Goal: Information Seeking & Learning: Find specific fact

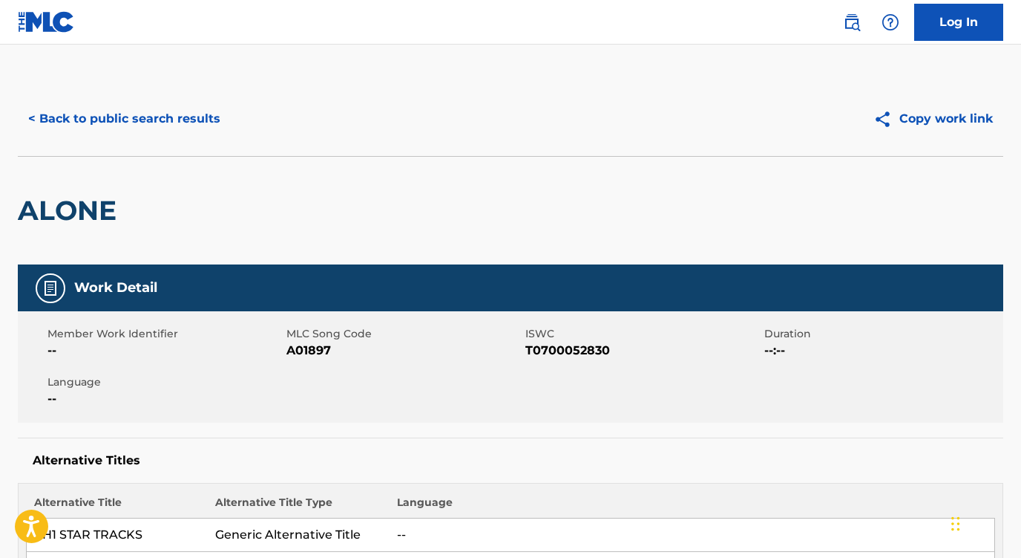
click at [206, 114] on button "< Back to public search results" at bounding box center [124, 118] width 213 height 37
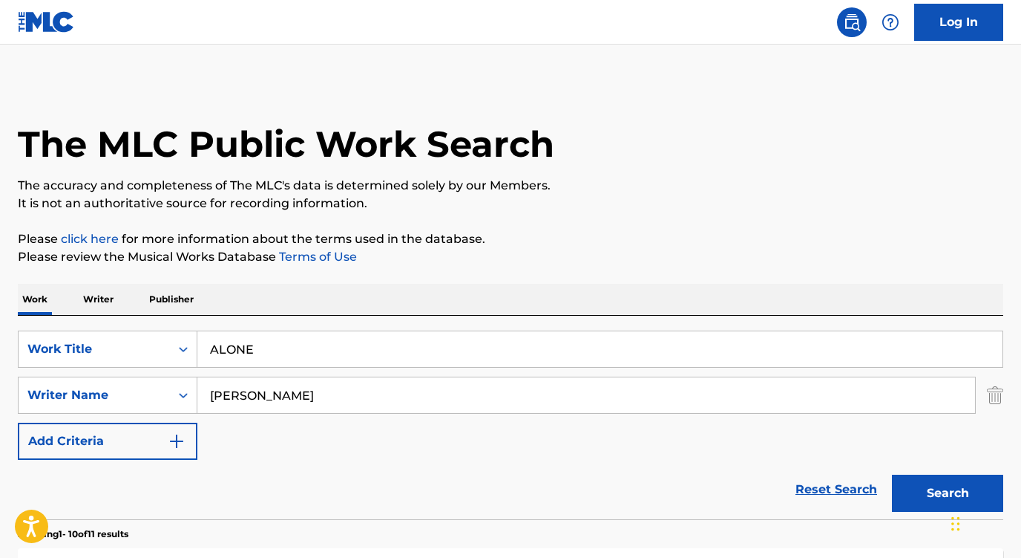
scroll to position [192, 0]
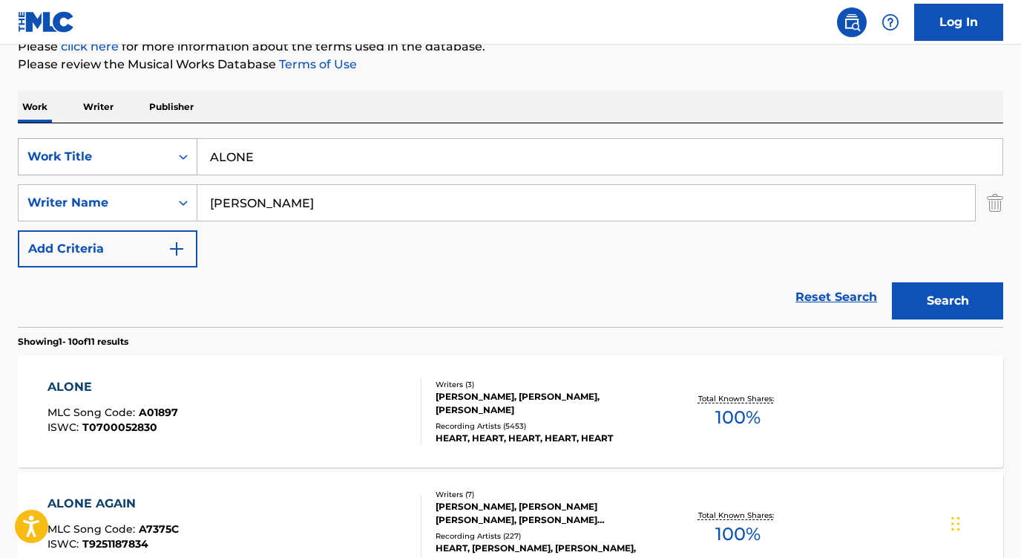
paste input "Alive"
drag, startPoint x: 302, startPoint y: 160, endPoint x: 178, endPoint y: 158, distance: 124.0
click at [178, 158] on div "SearchWithCriteria1b4e9189-35b0-4b89-b476-1ee8e61975b5 Work Title ALONE" at bounding box center [511, 156] width 986 height 37
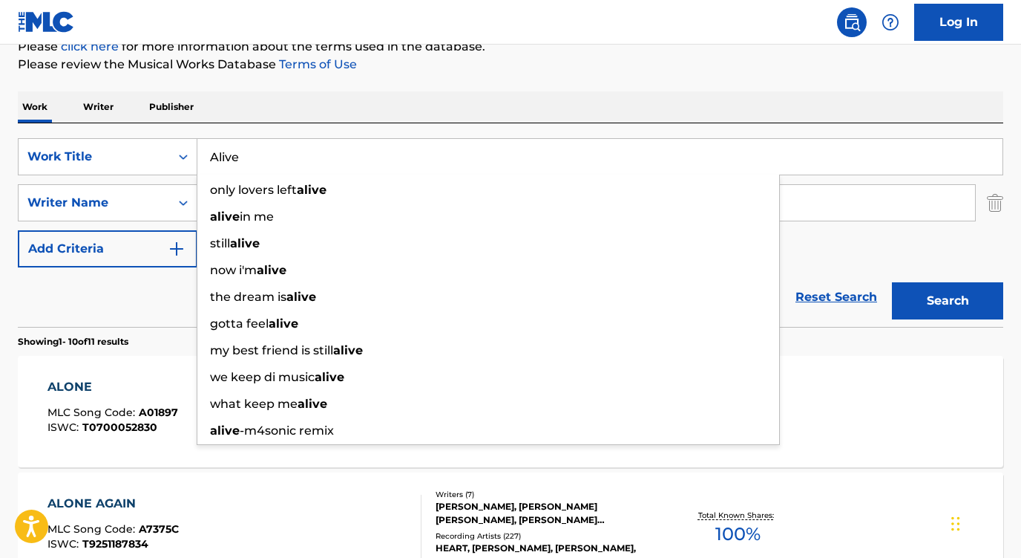
type input "Alive"
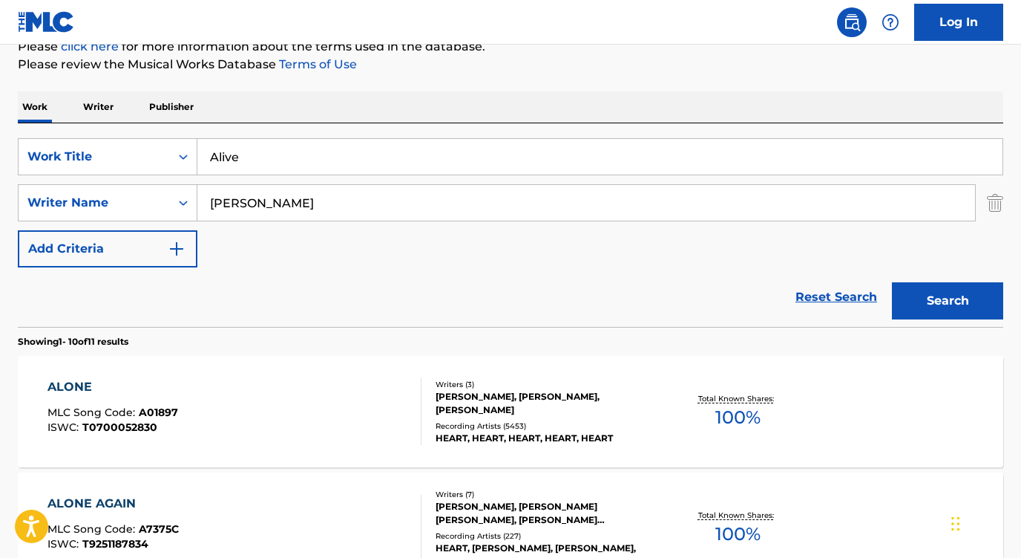
click at [279, 137] on div "SearchWithCriteria1b4e9189-35b0-4b89-b476-1ee8e61975b5 Work Title Alive SearchW…" at bounding box center [511, 224] width 986 height 203
drag, startPoint x: 278, startPoint y: 211, endPoint x: 182, endPoint y: 202, distance: 96.2
click at [182, 202] on div "SearchWithCriteriade85d39a-4526-4a65-8561-ef9d9ec3bd99 Writer Name [PERSON_NAME]" at bounding box center [511, 202] width 986 height 37
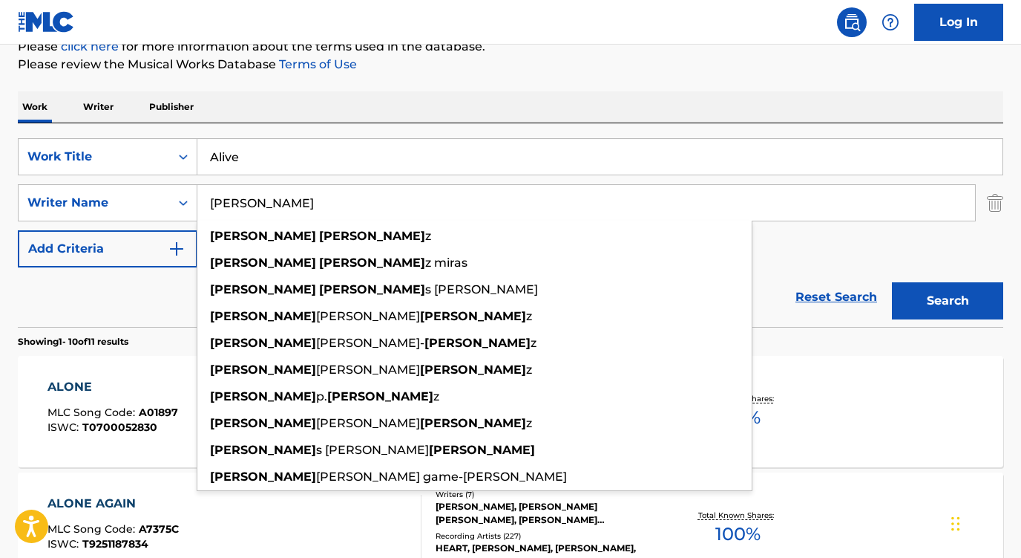
type input "[PERSON_NAME]"
click at [948, 301] on button "Search" at bounding box center [947, 300] width 111 height 37
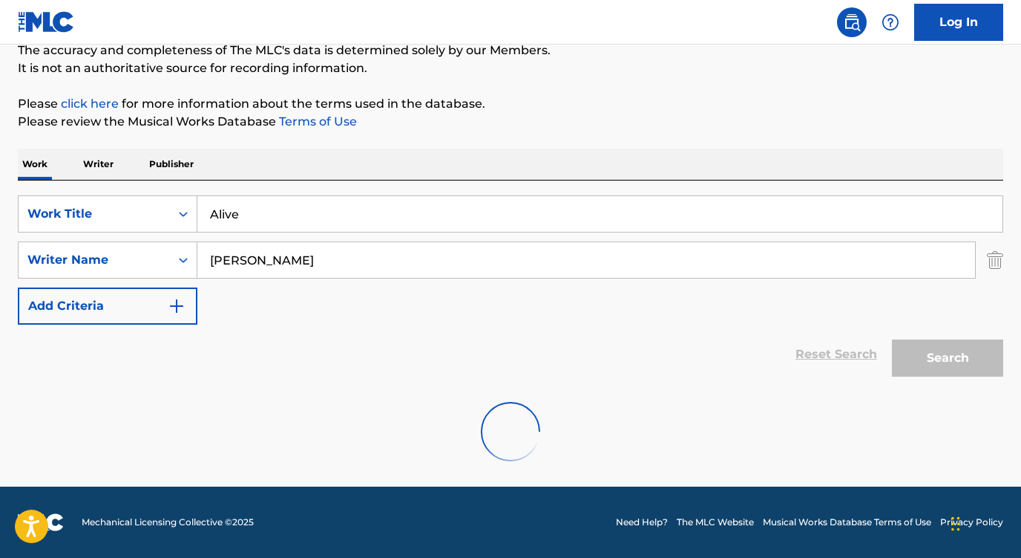
scroll to position [135, 0]
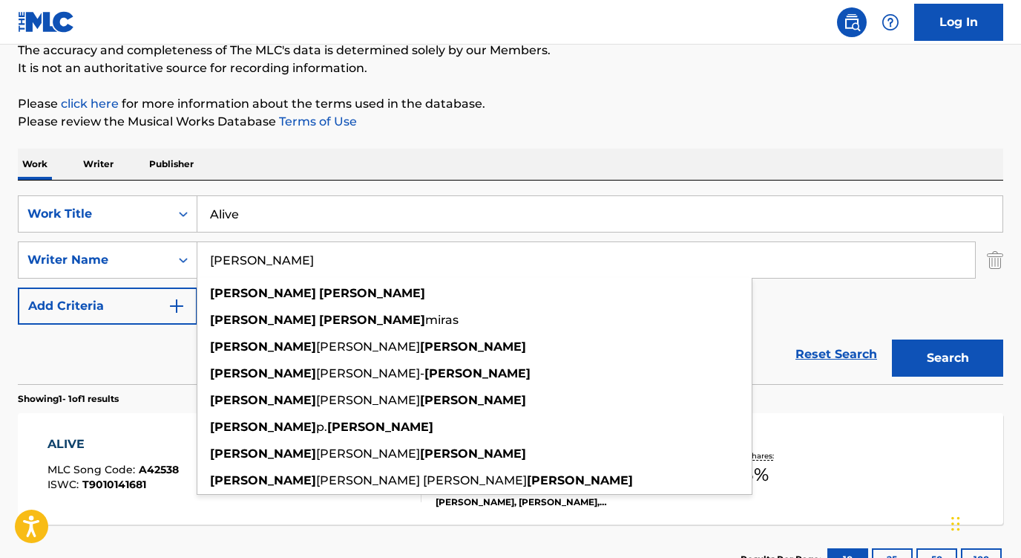
click at [111, 367] on div "Reset Search Search" at bounding box center [511, 353] width 986 height 59
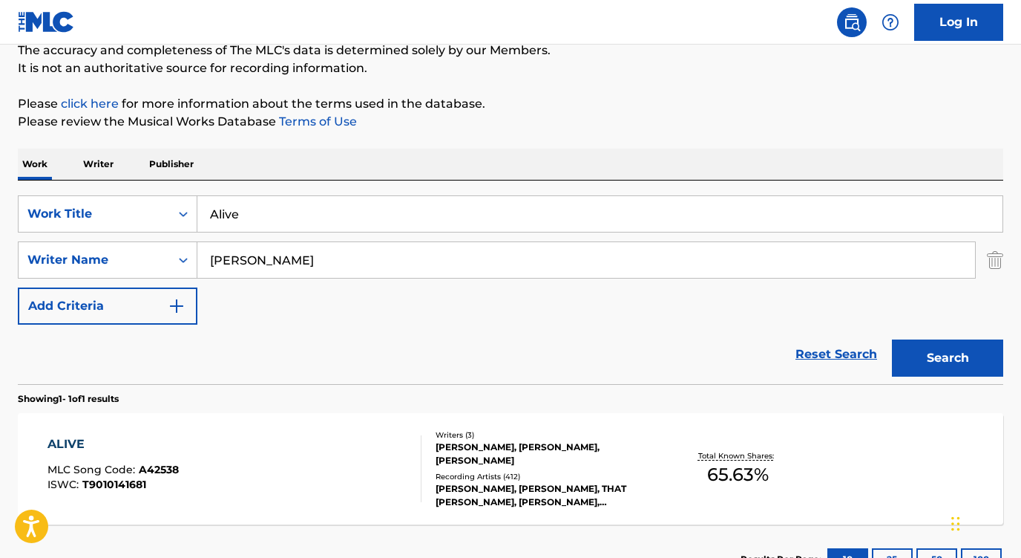
click at [77, 448] on div "ALIVE" at bounding box center [113, 444] width 131 height 18
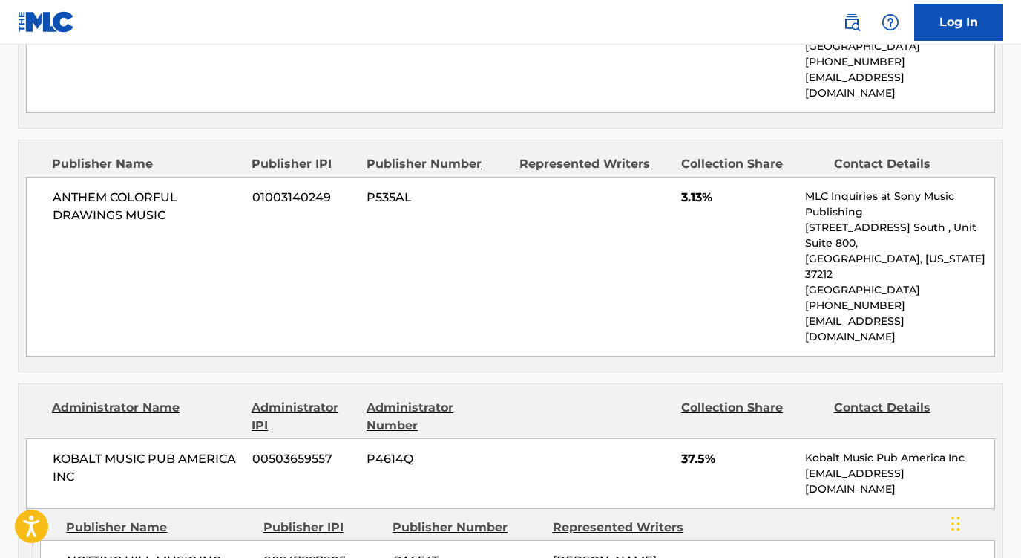
scroll to position [1683, 0]
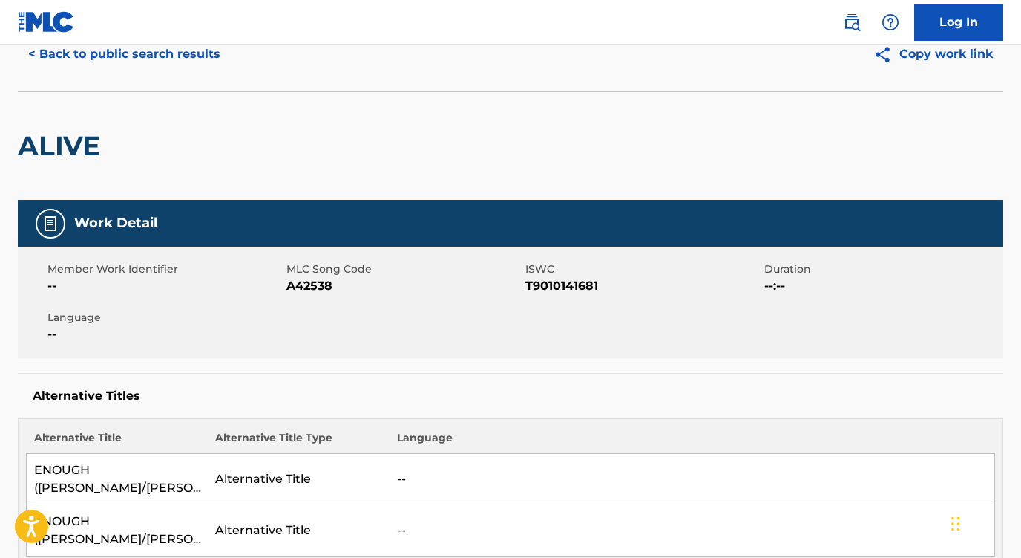
click at [164, 56] on button "< Back to public search results" at bounding box center [124, 54] width 213 height 37
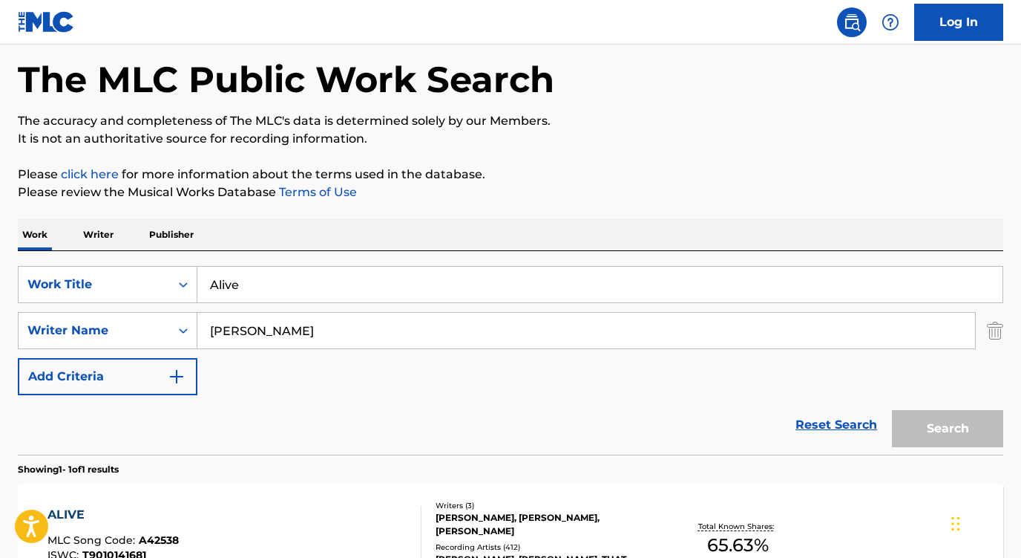
scroll to position [135, 0]
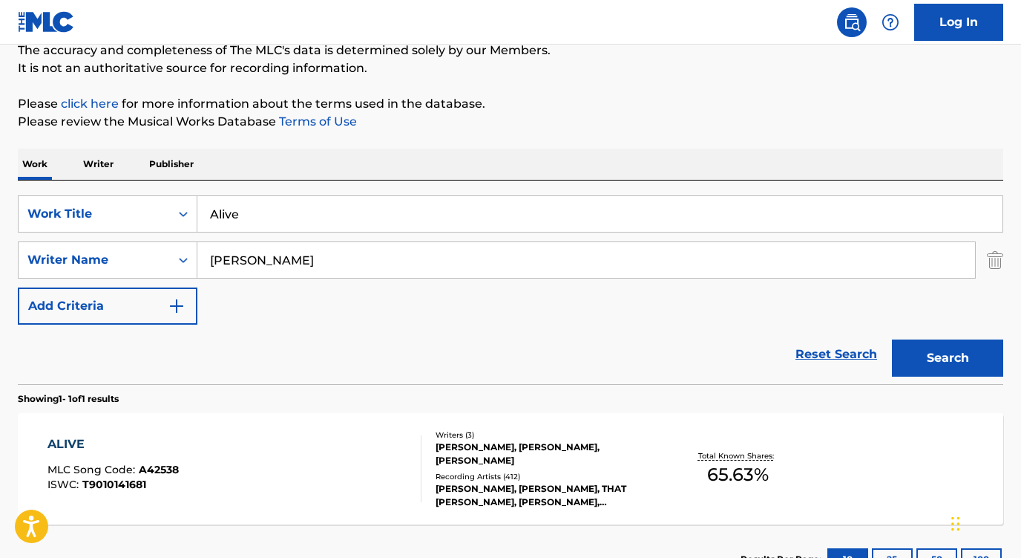
drag, startPoint x: 353, startPoint y: 226, endPoint x: 168, endPoint y: 194, distance: 187.7
click at [168, 194] on div "SearchWithCriteria1b4e9189-35b0-4b89-b476-1ee8e61975b5 Work Title Alive SearchW…" at bounding box center [511, 281] width 986 height 203
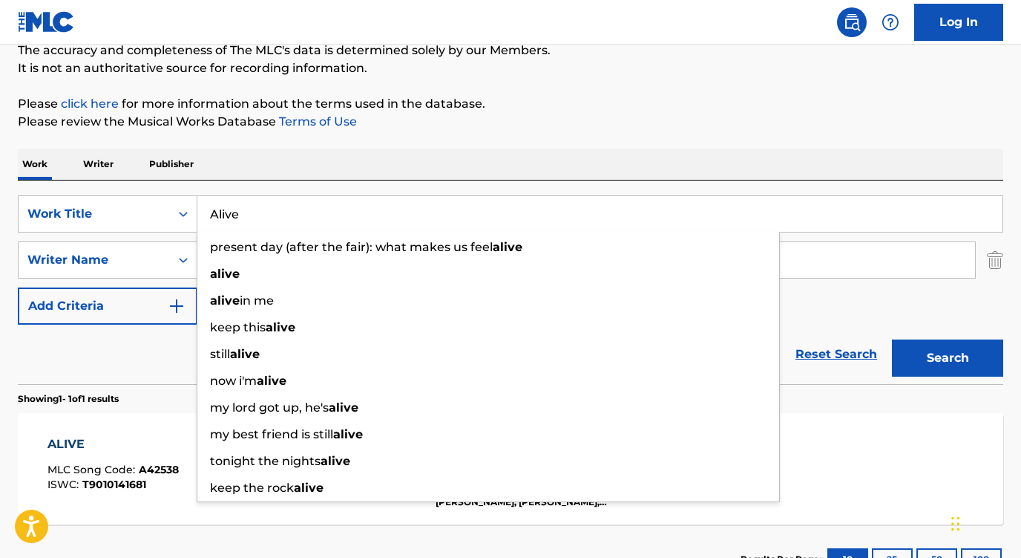
paste input "[PERSON_NAME] (Demo Version)"
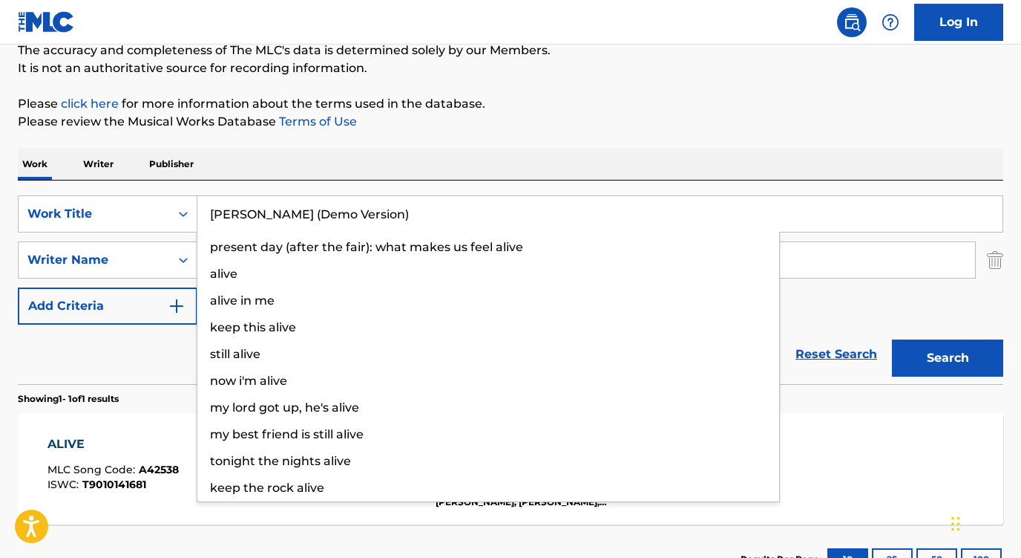
type input "[PERSON_NAME] (Demo Version)"
click at [301, 134] on div "The MLC Public Work Search The accuracy and completeness of The MLC's data is d…" at bounding box center [510, 270] width 1021 height 647
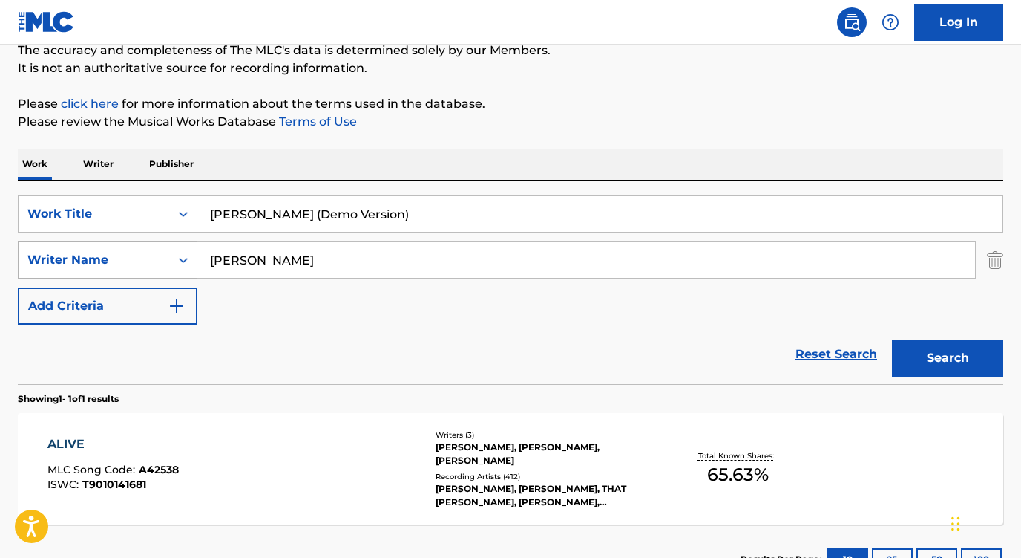
drag, startPoint x: 297, startPoint y: 269, endPoint x: 143, endPoint y: 246, distance: 156.1
click at [143, 246] on div "SearchWithCriteriade85d39a-4526-4a65-8561-ef9d9ec3bd99 Writer Name [PERSON_NAME]" at bounding box center [511, 259] width 986 height 37
click at [948, 358] on button "Search" at bounding box center [947, 357] width 111 height 37
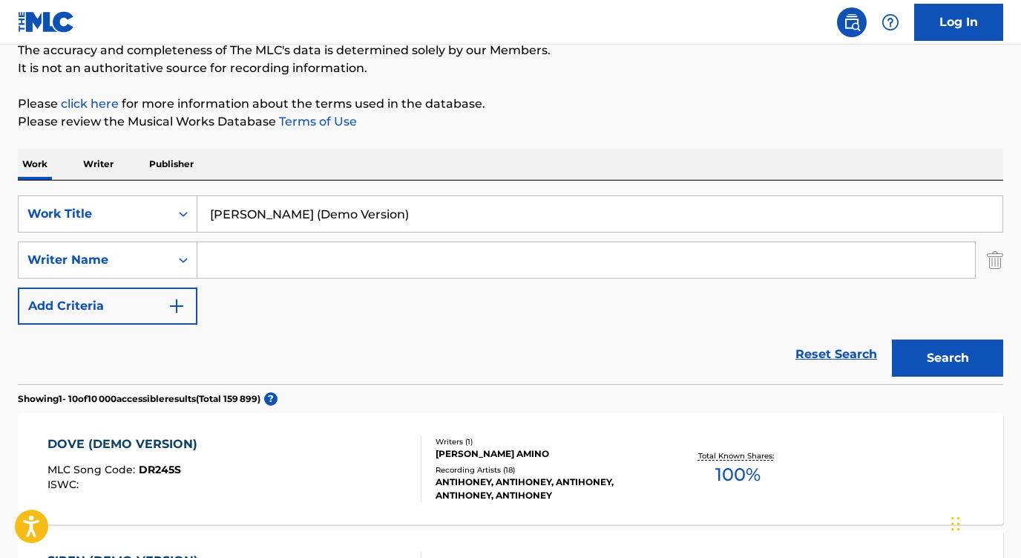
click at [276, 215] on input "[PERSON_NAME] (Demo Version)" at bounding box center [599, 214] width 805 height 36
drag, startPoint x: 274, startPoint y: 213, endPoint x: 486, endPoint y: 226, distance: 211.9
click at [486, 226] on input "[PERSON_NAME] Demo Version)" at bounding box center [599, 214] width 805 height 36
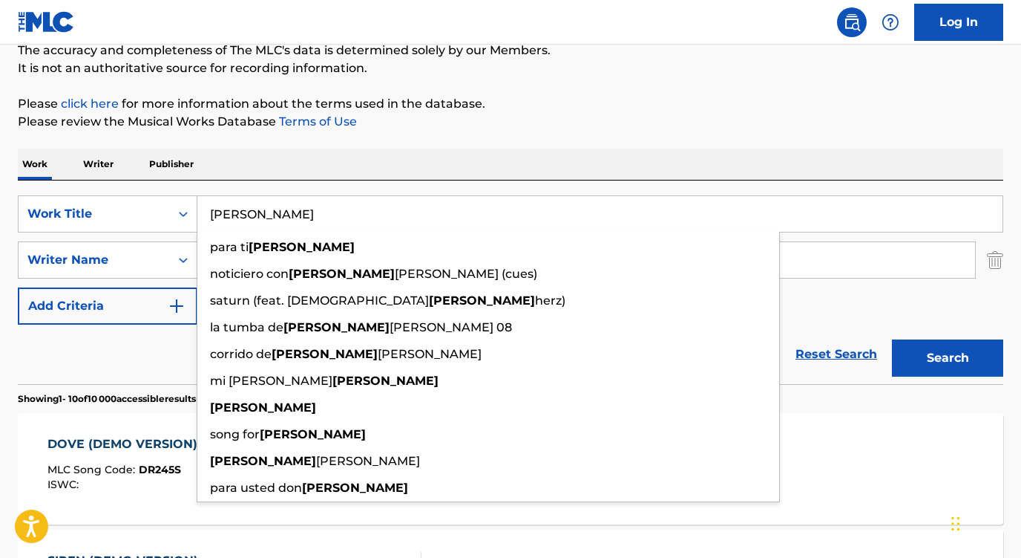
type input "[PERSON_NAME]"
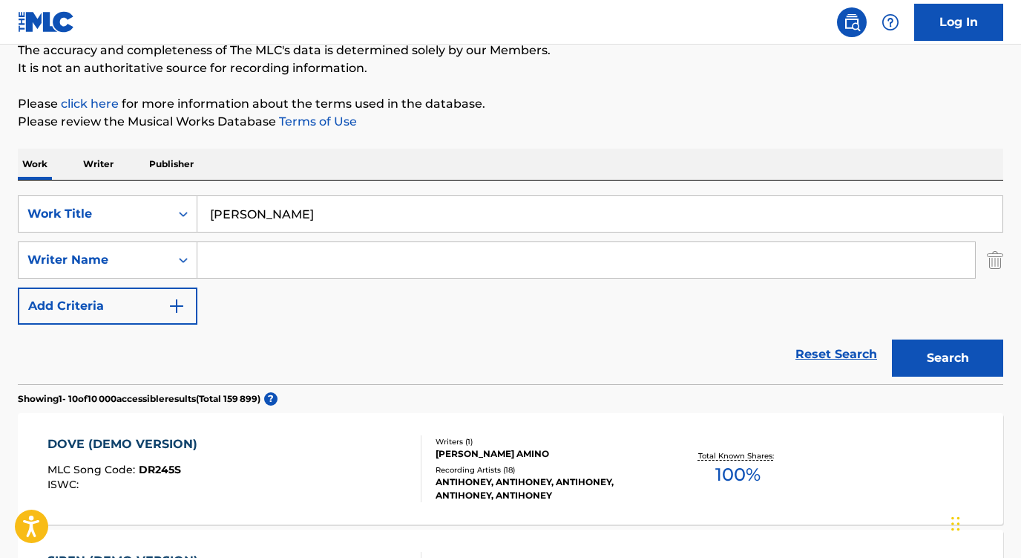
click at [294, 251] on input "Search Form" at bounding box center [586, 260] width 778 height 36
paste input "[PERSON_NAME]"
type input "[PERSON_NAME]"
click at [948, 358] on button "Search" at bounding box center [947, 357] width 111 height 37
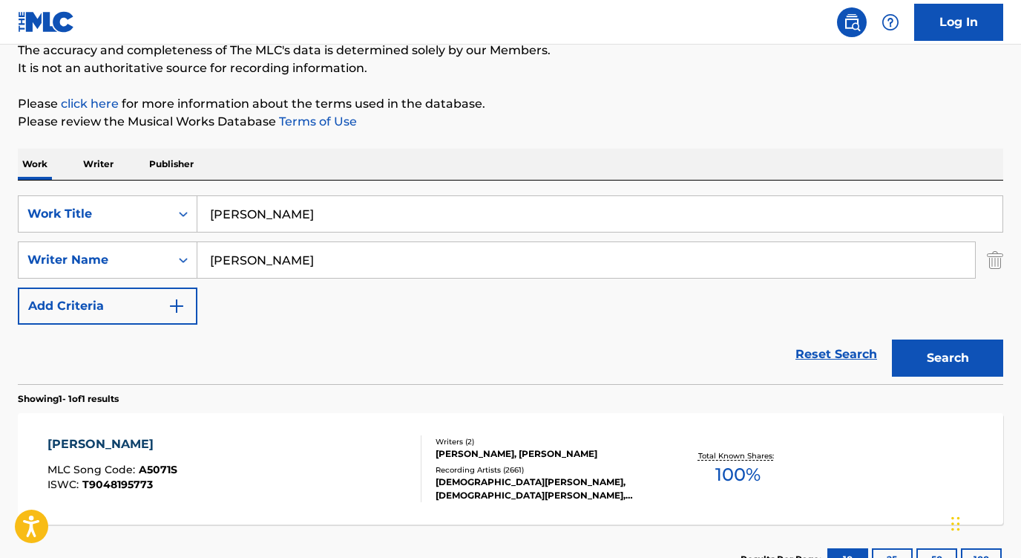
click at [156, 355] on div "Reset Search Search" at bounding box center [511, 353] width 986 height 59
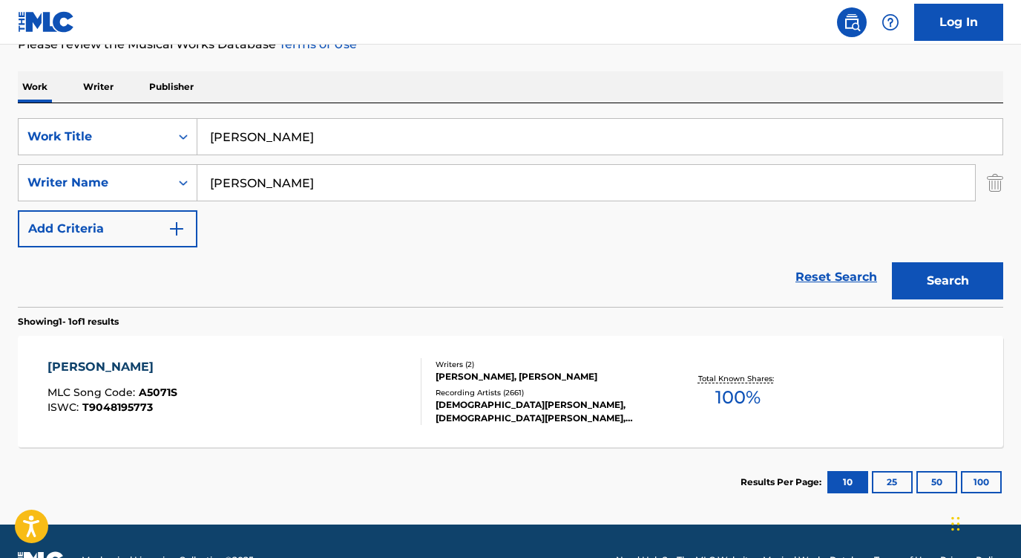
scroll to position [221, 0]
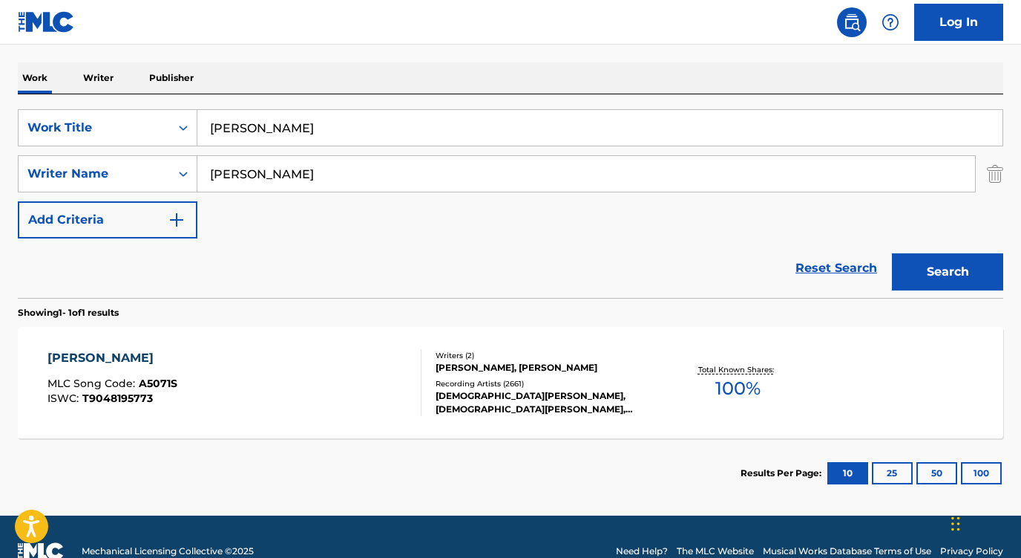
click at [114, 355] on div "[PERSON_NAME]" at bounding box center [113, 358] width 130 height 18
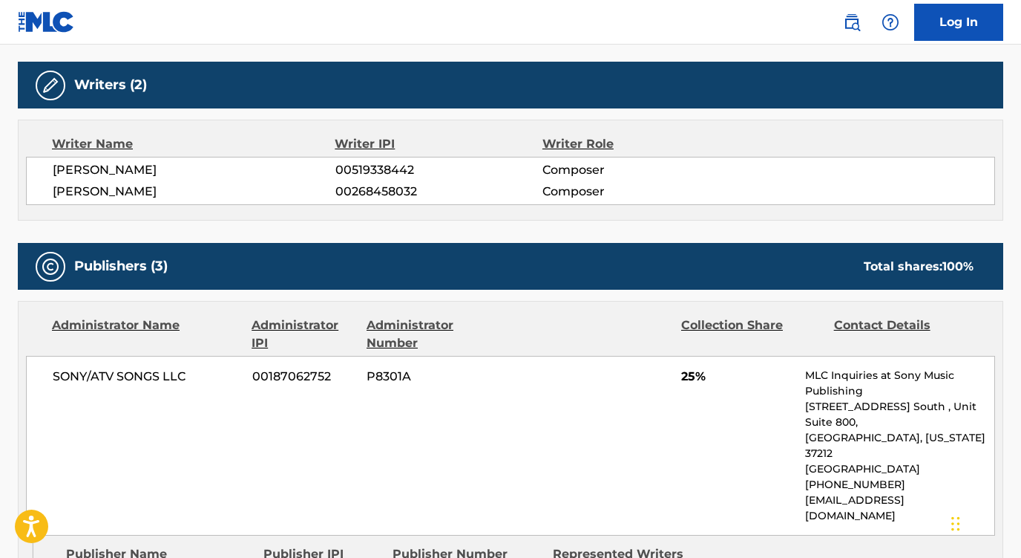
scroll to position [511, 0]
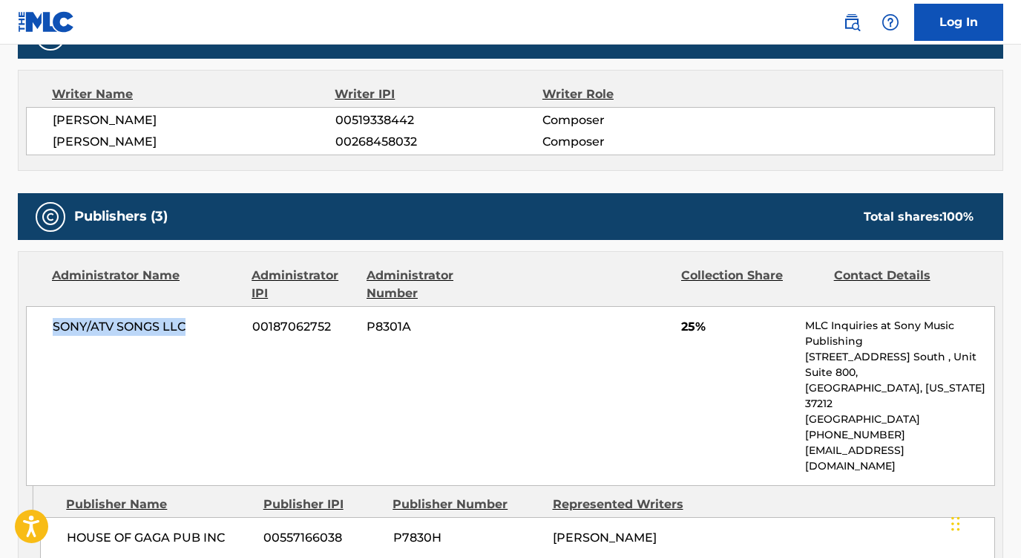
drag, startPoint x: 195, startPoint y: 327, endPoint x: 36, endPoint y: 324, distance: 159.6
click at [36, 324] on div "SONY/ATV SONGS LLC 00187062752 P8301A 25% MLC Inquiries at Sony Music Publishin…" at bounding box center [511, 396] width 970 height 180
copy span "SONY/ATV SONGS LLC"
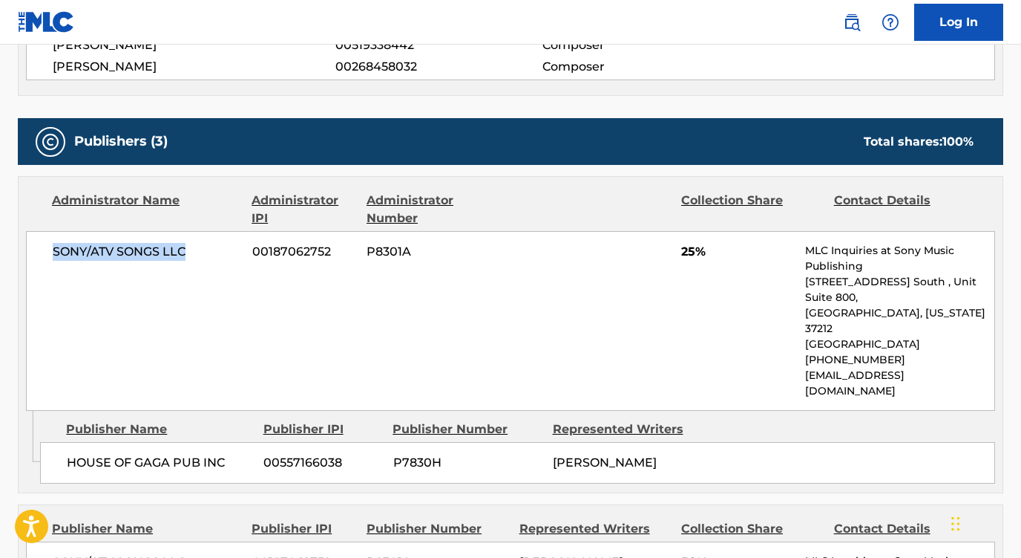
scroll to position [621, 0]
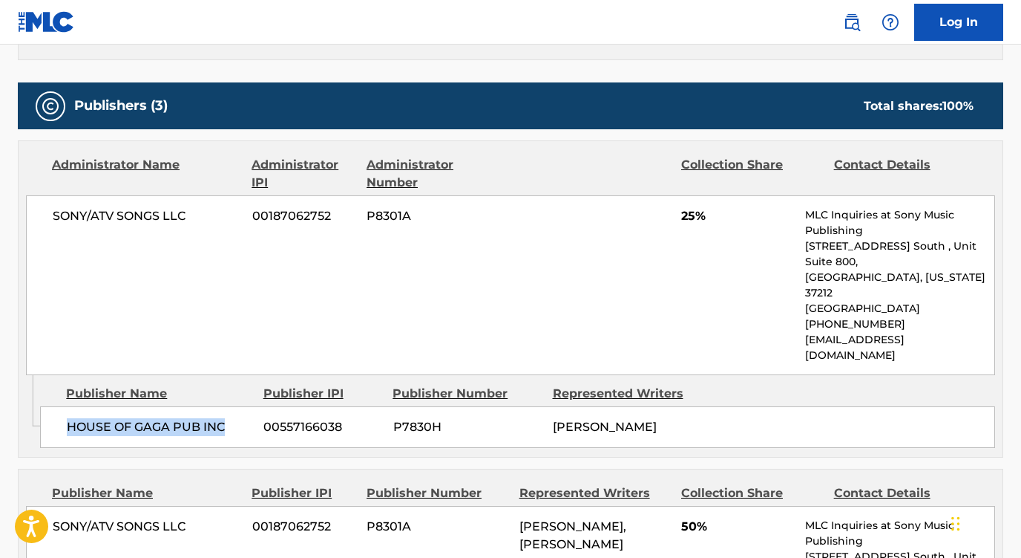
drag, startPoint x: 229, startPoint y: 399, endPoint x: 56, endPoint y: 398, distance: 173.7
click at [56, 406] on div "HOUSE OF GAGA PUB INC 00557166038 P7830H [PERSON_NAME]" at bounding box center [517, 427] width 955 height 42
copy span "HOUSE OF GAGA PUB INC"
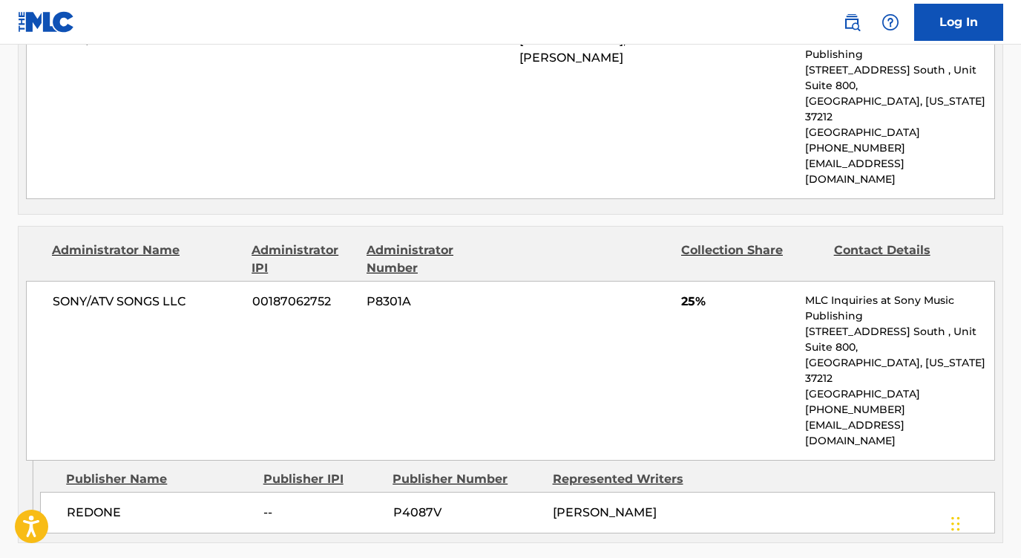
scroll to position [1131, 0]
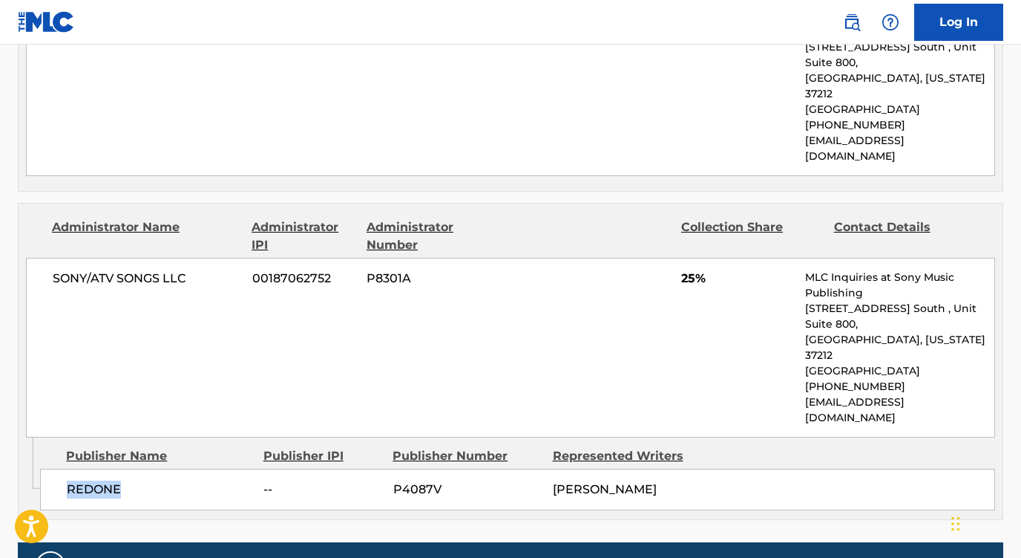
drag, startPoint x: 139, startPoint y: 393, endPoint x: 51, endPoint y: 393, distance: 87.6
click at [51, 468] on div "REDONE -- P4087V [PERSON_NAME]" at bounding box center [517, 489] width 955 height 42
copy span "REDONE"
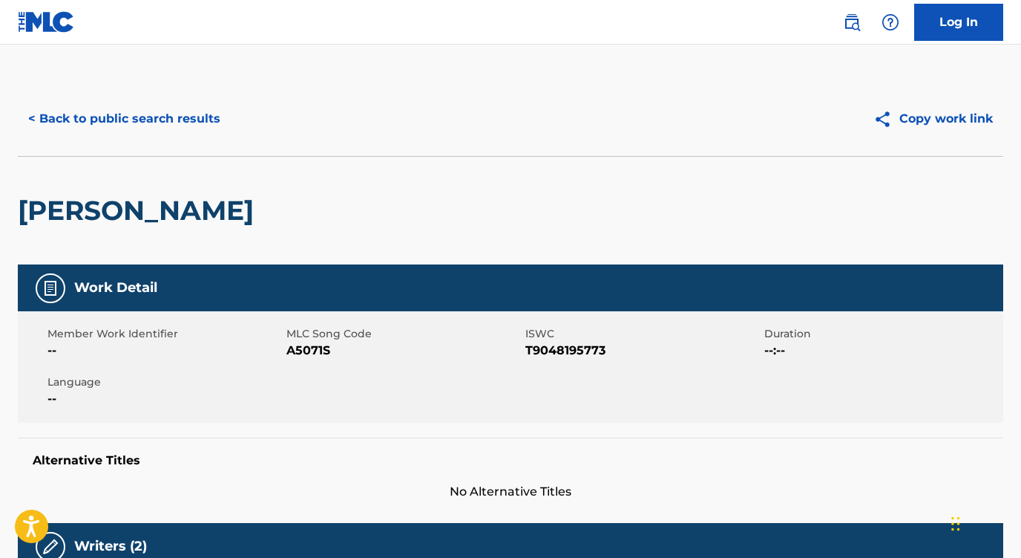
scroll to position [0, 0]
drag, startPoint x: 632, startPoint y: 353, endPoint x: 291, endPoint y: 353, distance: 341.5
click at [290, 353] on div "Member Work Identifier -- MLC Song Code A5071S ISWC T9048195773 Duration --:-- …" at bounding box center [511, 366] width 986 height 111
copy div "A5071S ISWC T9048195773"
